Goal: Check status: Check status

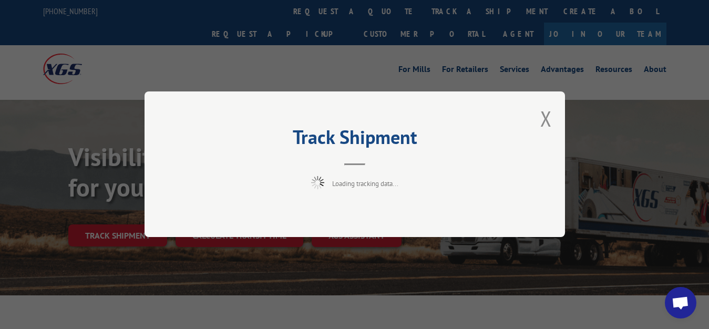
scroll to position [54, 0]
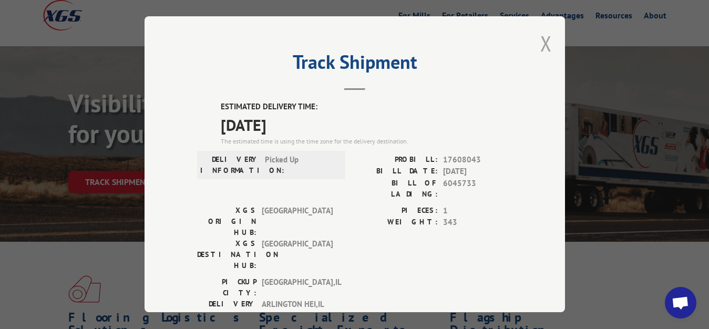
click at [540, 42] on button "Close modal" at bounding box center [546, 43] width 12 height 28
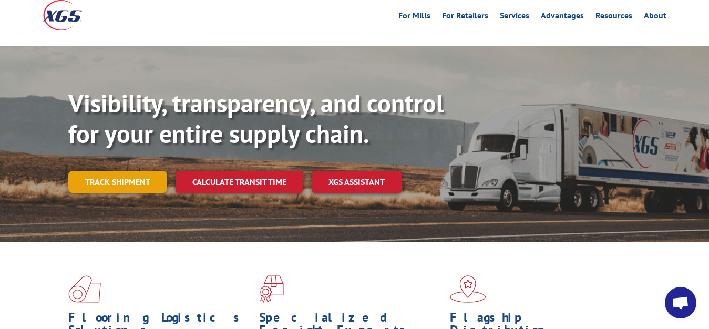
click at [120, 171] on link "Track shipment" at bounding box center [117, 182] width 99 height 22
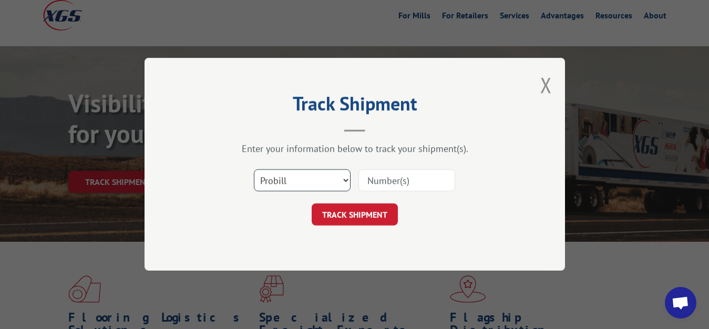
click at [254, 170] on select "Select category... Probill BOL PO" at bounding box center [302, 181] width 97 height 22
select select "bol"
click option "BOL" at bounding box center [0, 0] width 0 height 0
click at [376, 162] on div "Enter your information below to track your shipment(s). Select category... Prob…" at bounding box center [354, 184] width 315 height 83
click at [375, 179] on input at bounding box center [406, 181] width 97 height 22
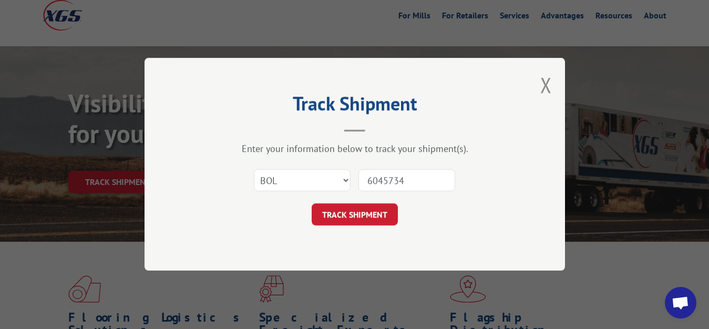
type input "6045734"
click button "TRACK SHIPMENT" at bounding box center [355, 215] width 86 height 22
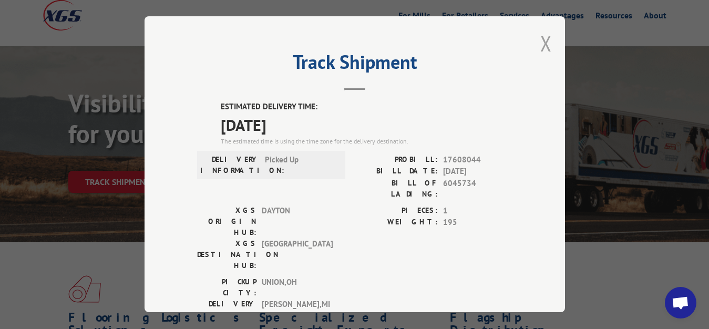
click at [540, 39] on button "Close modal" at bounding box center [546, 43] width 12 height 28
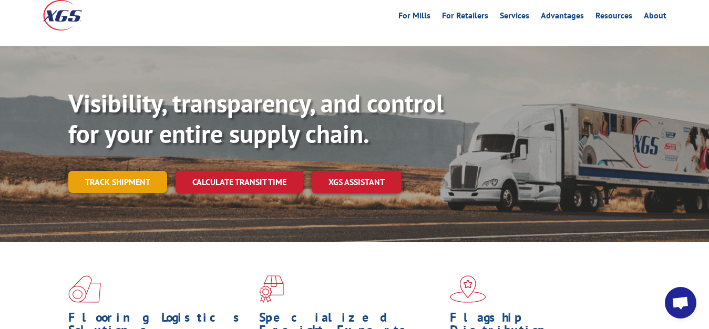
click at [122, 171] on link "Track shipment" at bounding box center [117, 182] width 99 height 22
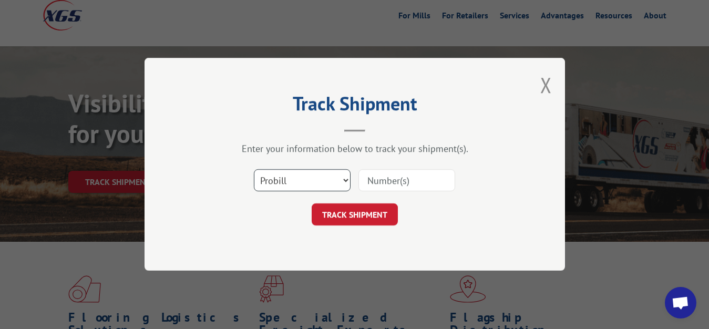
click at [254, 170] on select "Select category... Probill BOL PO" at bounding box center [302, 181] width 97 height 22
select select "bol"
click option "BOL" at bounding box center [0, 0] width 0 height 0
click at [371, 190] on input at bounding box center [406, 181] width 97 height 22
type input "6045739"
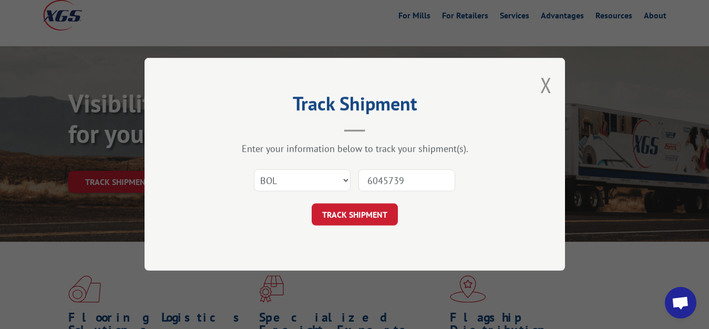
click button "TRACK SHIPMENT" at bounding box center [355, 215] width 86 height 22
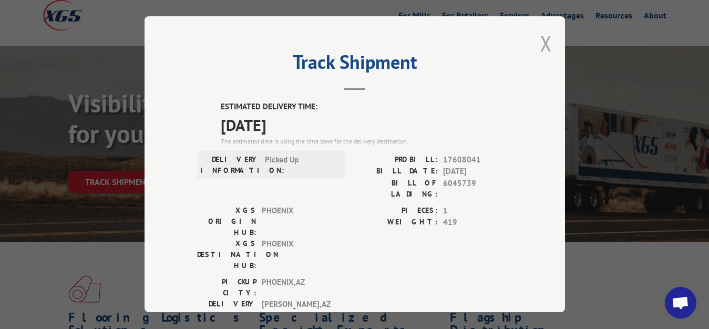
click at [540, 38] on button "Close modal" at bounding box center [546, 43] width 12 height 28
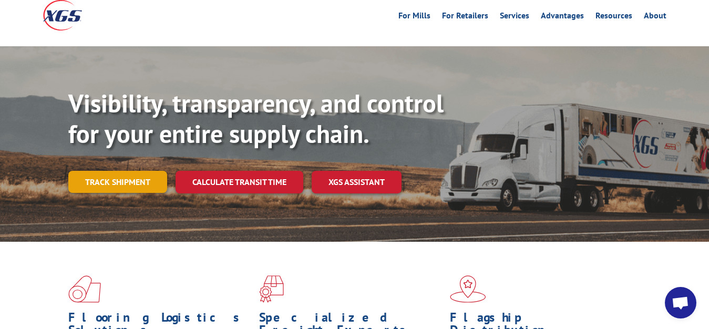
click at [99, 171] on link "Track shipment" at bounding box center [117, 182] width 99 height 22
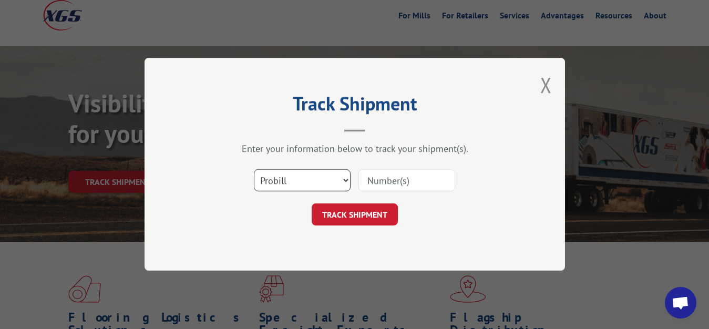
click at [254, 170] on select "Select category... Probill BOL PO" at bounding box center [302, 181] width 97 height 22
select select "bol"
click option "BOL" at bounding box center [0, 0] width 0 height 0
click at [368, 178] on input at bounding box center [406, 181] width 97 height 22
type input "6045740"
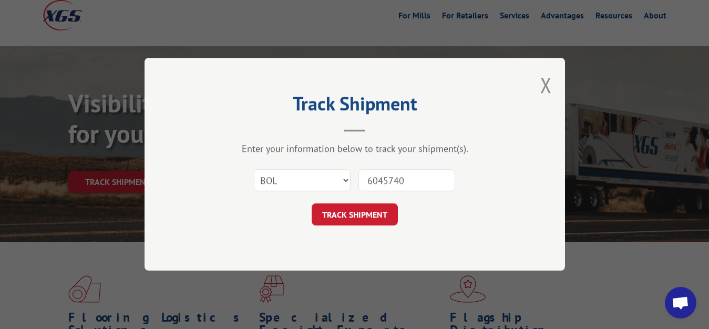
click button "TRACK SHIPMENT" at bounding box center [355, 215] width 86 height 22
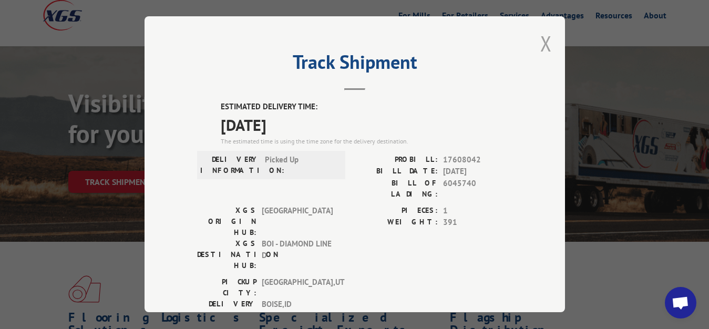
click at [540, 45] on button "Close modal" at bounding box center [546, 43] width 12 height 28
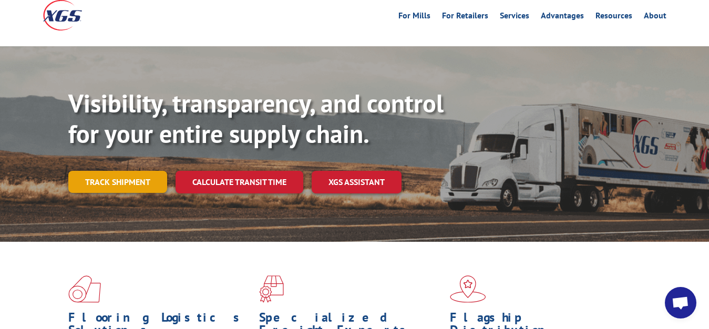
click at [102, 171] on link "Track shipment" at bounding box center [117, 182] width 99 height 22
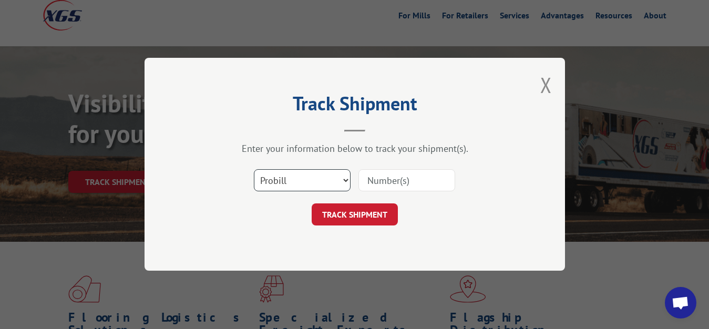
click at [254, 170] on select "Select category... Probill BOL PO" at bounding box center [302, 181] width 97 height 22
select select "bol"
click option "BOL" at bounding box center [0, 0] width 0 height 0
click at [365, 190] on input at bounding box center [406, 181] width 97 height 22
type input "6045738"
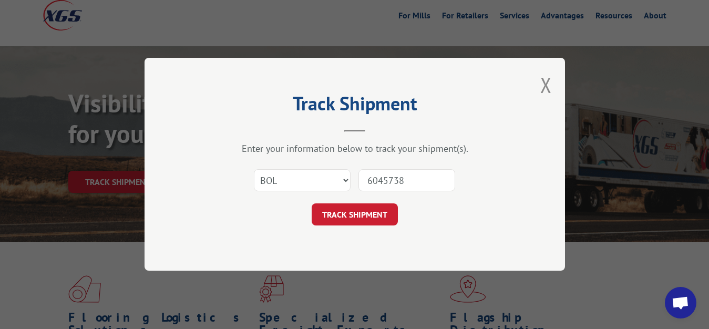
click button "TRACK SHIPMENT" at bounding box center [355, 215] width 86 height 22
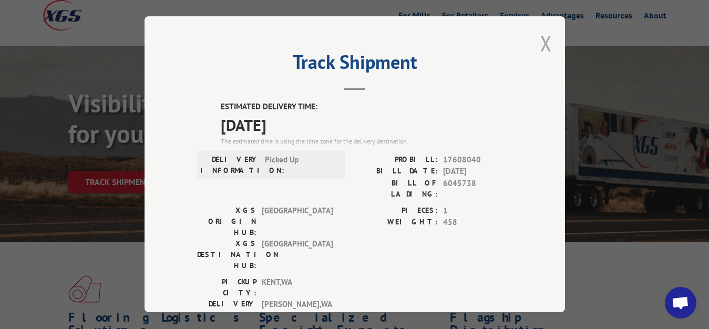
click at [540, 43] on button "Close modal" at bounding box center [546, 43] width 12 height 28
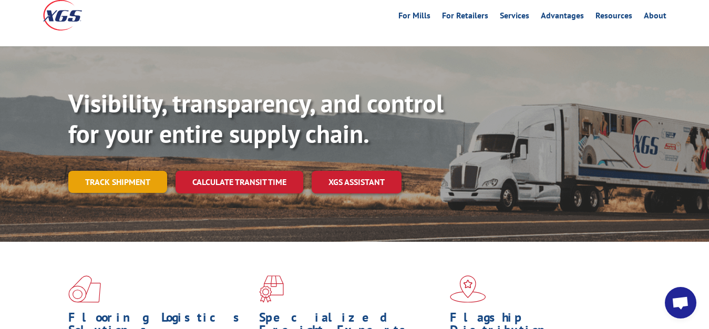
click at [96, 171] on link "Track shipment" at bounding box center [117, 182] width 99 height 22
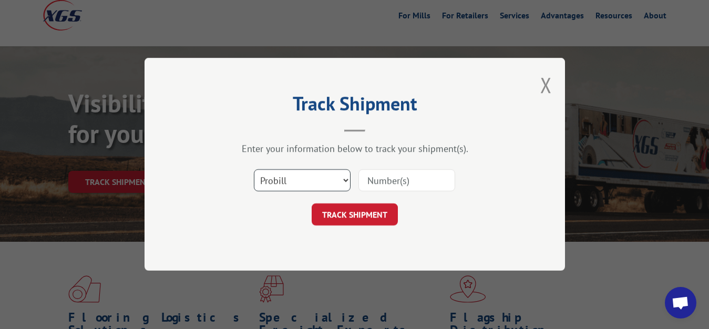
click at [254, 170] on select "Select category... Probill BOL PO" at bounding box center [302, 181] width 97 height 22
select select "bol"
click option "BOL" at bounding box center [0, 0] width 0 height 0
click at [364, 181] on input at bounding box center [406, 181] width 97 height 22
type input "6045735"
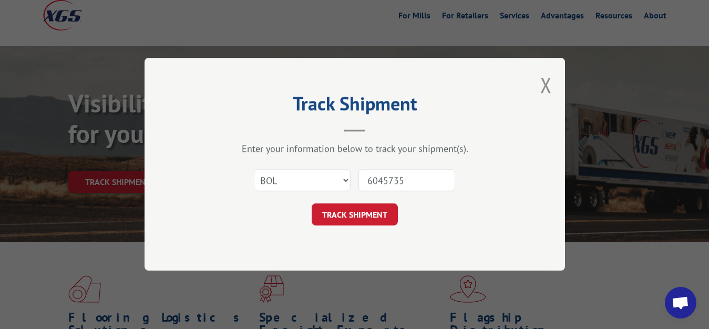
click button "TRACK SHIPMENT" at bounding box center [355, 215] width 86 height 22
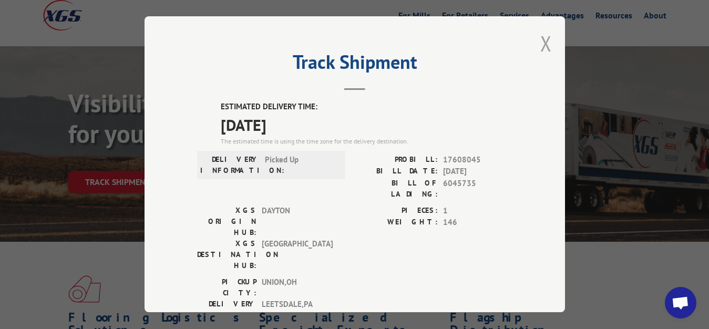
click at [540, 42] on button "Close modal" at bounding box center [546, 43] width 12 height 28
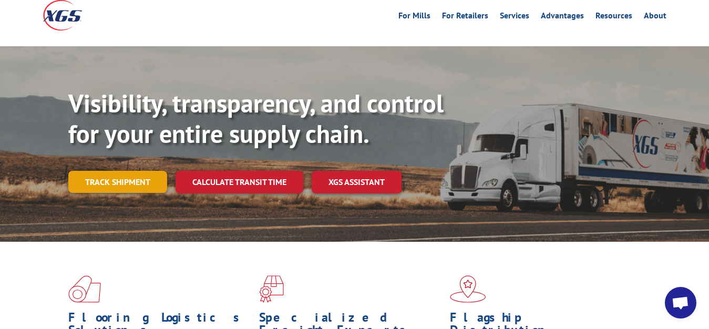
click at [127, 171] on link "Track shipment" at bounding box center [117, 182] width 99 height 22
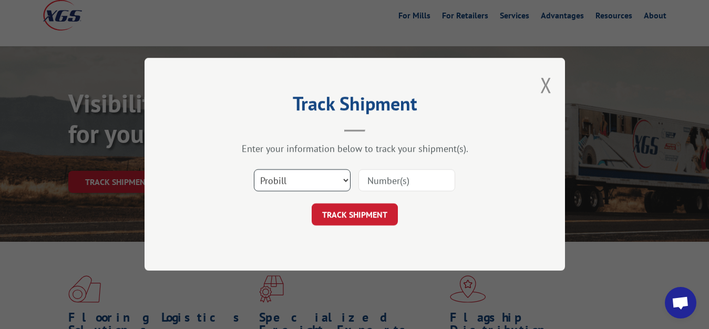
click at [254, 170] on select "Select category... Probill BOL PO" at bounding box center [302, 181] width 97 height 22
select select "bol"
click option "BOL" at bounding box center [0, 0] width 0 height 0
click at [398, 168] on div "Select category... Probill BOL PO" at bounding box center [354, 180] width 315 height 35
click at [370, 178] on input at bounding box center [406, 181] width 97 height 22
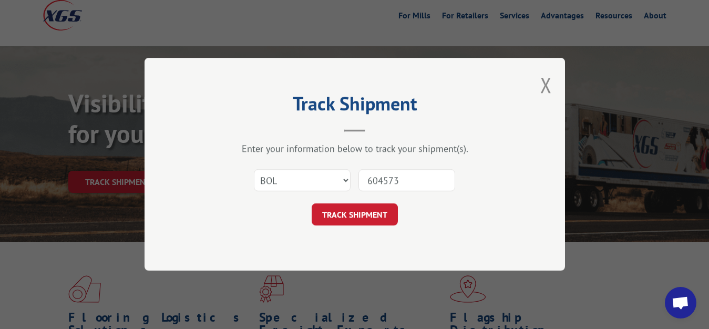
type input "6045736"
click button "TRACK SHIPMENT" at bounding box center [355, 215] width 86 height 22
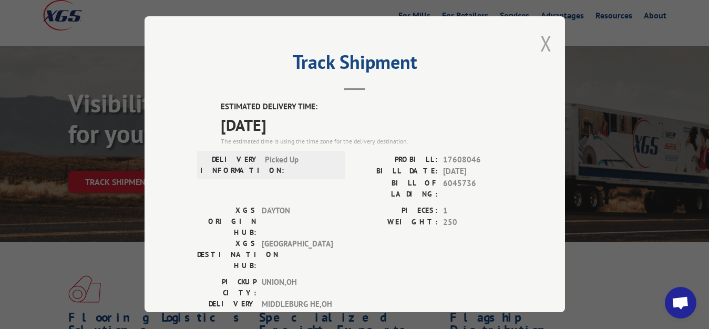
click at [540, 40] on button "Close modal" at bounding box center [546, 43] width 12 height 28
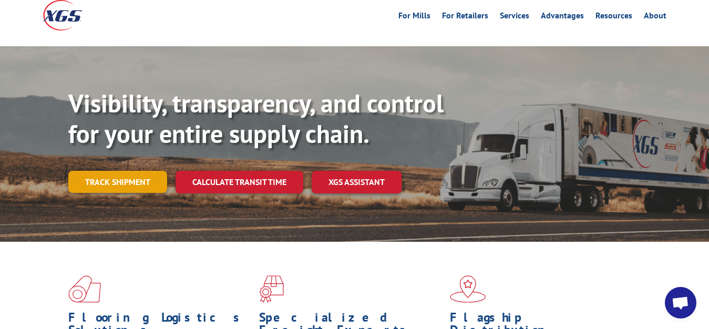
click at [129, 171] on link "Track shipment" at bounding box center [117, 182] width 99 height 22
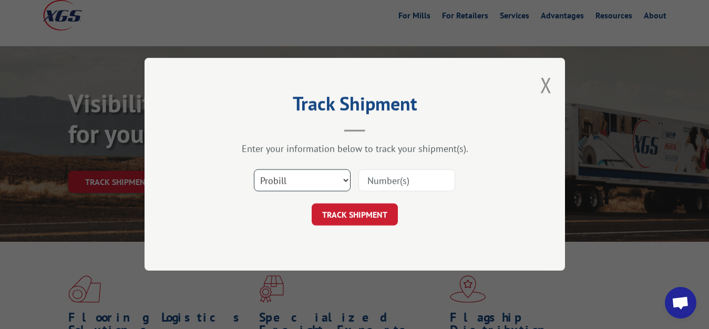
click at [254, 170] on select "Select category... Probill BOL PO" at bounding box center [302, 181] width 97 height 22
select select "bol"
click option "BOL" at bounding box center [0, 0] width 0 height 0
click at [367, 189] on input at bounding box center [406, 181] width 97 height 22
type input "6045737"
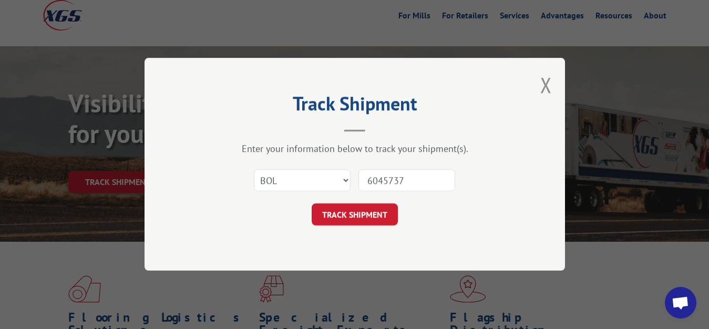
click button "TRACK SHIPMENT" at bounding box center [355, 215] width 86 height 22
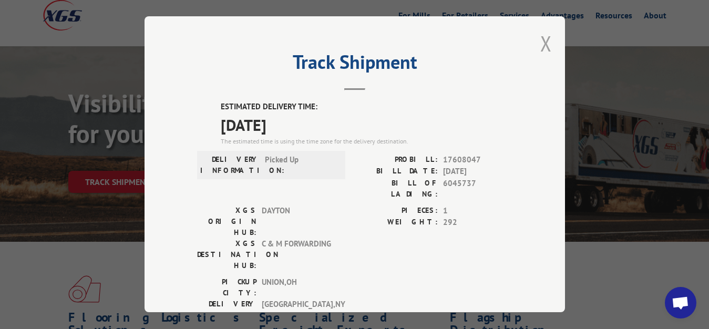
click at [541, 48] on button "Close modal" at bounding box center [546, 43] width 12 height 28
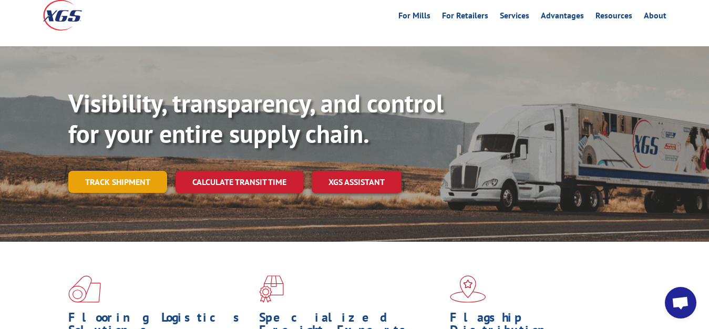
click at [119, 171] on link "Track shipment" at bounding box center [117, 182] width 99 height 22
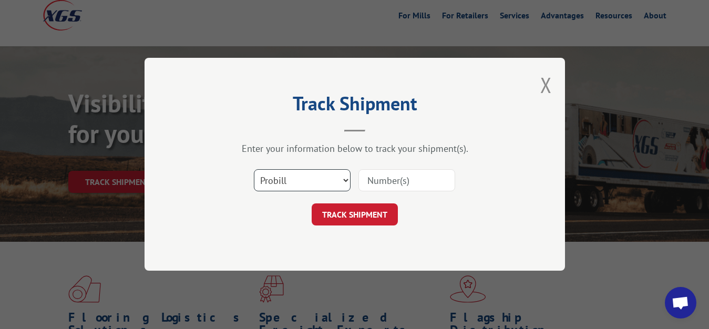
click at [254, 170] on select "Select category... Probill BOL PO" at bounding box center [302, 181] width 97 height 22
select select "bol"
click option "BOL" at bounding box center [0, 0] width 0 height 0
drag, startPoint x: 373, startPoint y: 185, endPoint x: 396, endPoint y: 132, distance: 58.4
click at [373, 181] on input at bounding box center [406, 181] width 97 height 22
